Goal: Information Seeking & Learning: Check status

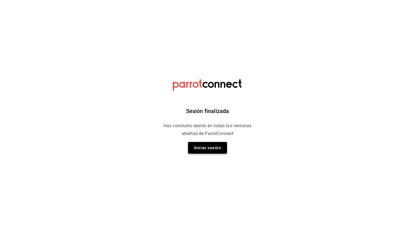
click at [202, 146] on button "Iniciar sesión" at bounding box center [207, 148] width 39 height 12
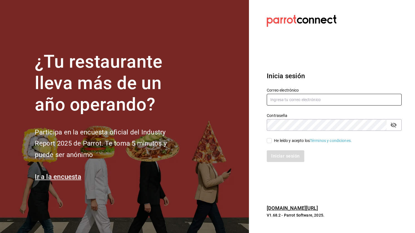
type input "administracion@airepaz.com"
click at [265, 139] on div "He leído y acepto los Términos y condiciones." at bounding box center [331, 137] width 142 height 13
click at [268, 140] on input "He leído y acepto los Términos y condiciones." at bounding box center [269, 140] width 5 height 5
checkbox input "true"
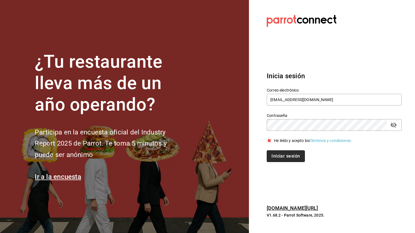
click at [284, 156] on button "Iniciar sesión" at bounding box center [286, 156] width 38 height 12
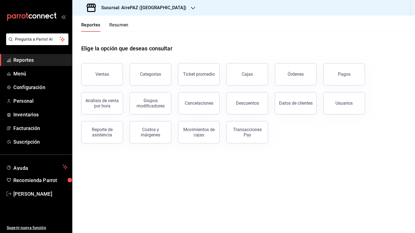
click at [152, 8] on h3 "Sucursal: AirePAZ ([GEOGRAPHIC_DATA])" at bounding box center [142, 7] width 90 height 7
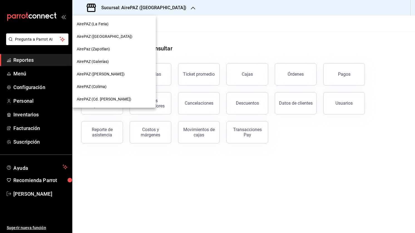
click at [137, 97] on div "AirePAZ (Cd. [PERSON_NAME])" at bounding box center [114, 99] width 75 height 6
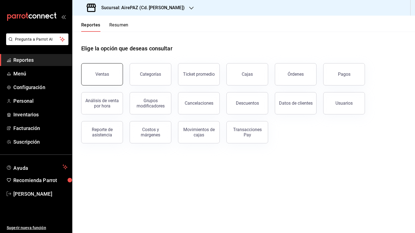
click at [113, 77] on button "Ventas" at bounding box center [102, 74] width 42 height 22
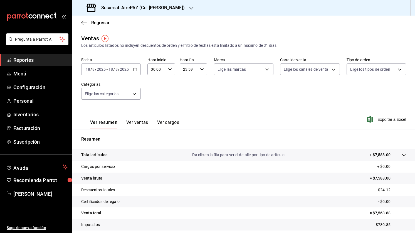
click at [135, 69] on icon "button" at bounding box center [135, 69] width 4 height 4
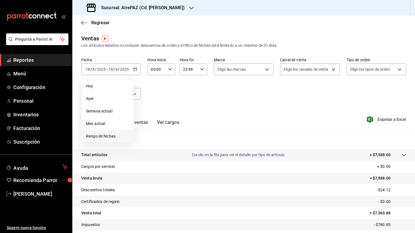
click at [110, 135] on span "Rango de fechas" at bounding box center [107, 136] width 43 height 6
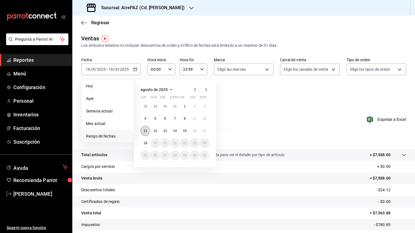
click at [147, 132] on button "11" at bounding box center [146, 131] width 10 height 10
click at [147, 143] on button "18" at bounding box center [146, 143] width 10 height 10
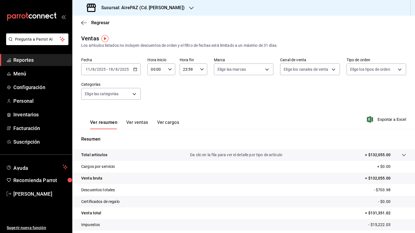
click at [138, 125] on button "Ver ventas" at bounding box center [137, 124] width 22 height 9
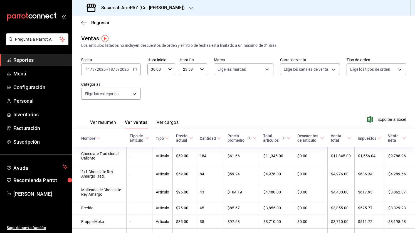
click at [86, 140] on div "Nombre" at bounding box center [88, 138] width 14 height 4
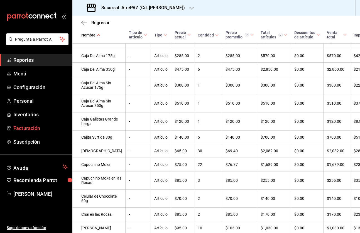
scroll to position [945, 0]
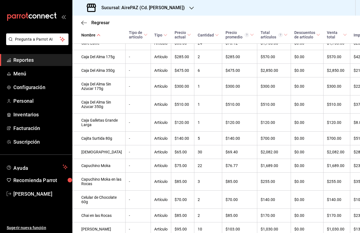
click at [138, 9] on h3 "Sucursal: AirePAZ (Cd. [PERSON_NAME])" at bounding box center [141, 7] width 88 height 7
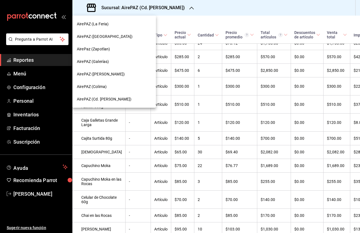
click at [133, 51] on div "AirePaz (Zapotlan)" at bounding box center [114, 49] width 75 height 6
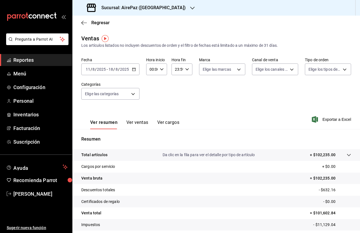
click at [132, 123] on button "Ver ventas" at bounding box center [137, 124] width 22 height 9
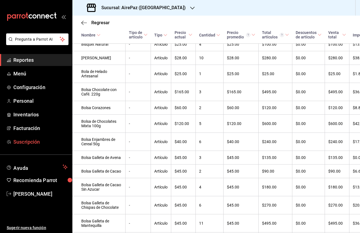
scroll to position [457, 0]
